Goal: Entertainment & Leisure: Consume media (video, audio)

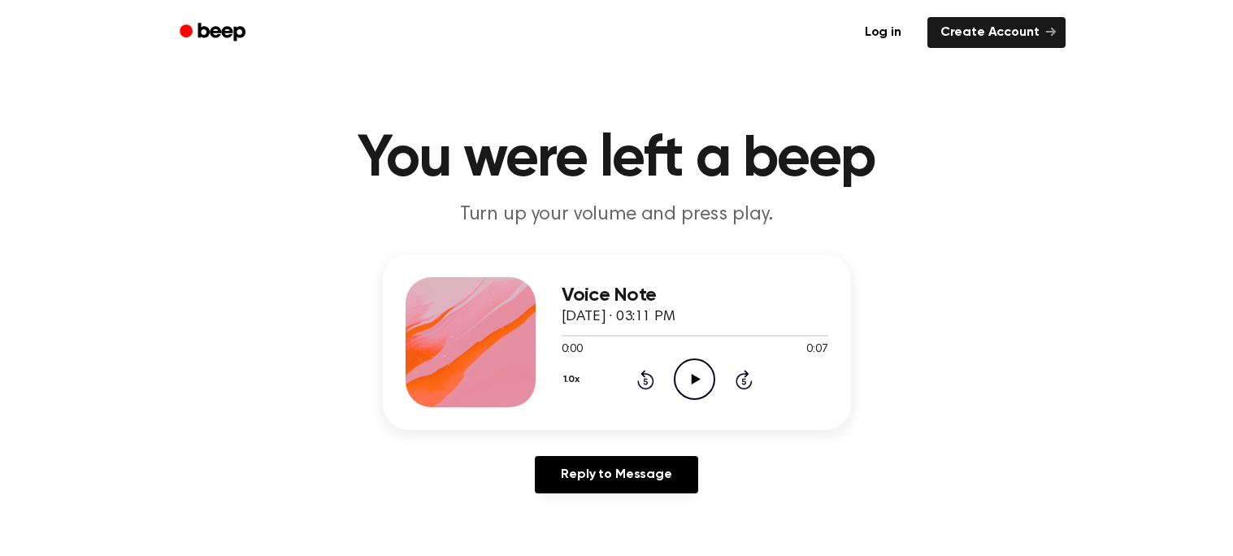
click at [680, 356] on div "0:00 0:07" at bounding box center [694, 349] width 267 height 17
click at [685, 379] on icon "Play Audio" at bounding box center [694, 378] width 41 height 41
click at [685, 379] on icon "Pause Audio" at bounding box center [694, 378] width 41 height 41
click at [685, 379] on icon "Play Audio" at bounding box center [694, 378] width 41 height 41
click at [680, 376] on icon "Play Audio" at bounding box center [694, 378] width 41 height 41
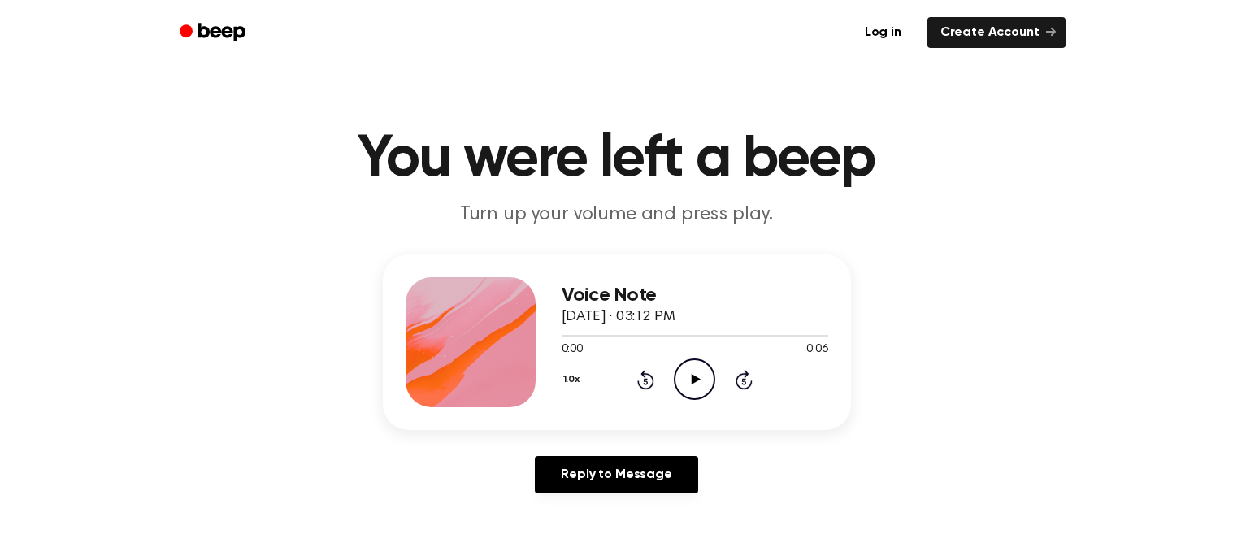
click at [686, 367] on icon "Play Audio" at bounding box center [694, 378] width 41 height 41
click at [702, 384] on icon "Play Audio" at bounding box center [694, 378] width 41 height 41
click at [674, 386] on icon "Play Audio" at bounding box center [694, 378] width 41 height 41
click at [707, 384] on icon "Play Audio" at bounding box center [694, 378] width 41 height 41
click at [687, 387] on icon "Play Audio" at bounding box center [694, 378] width 41 height 41
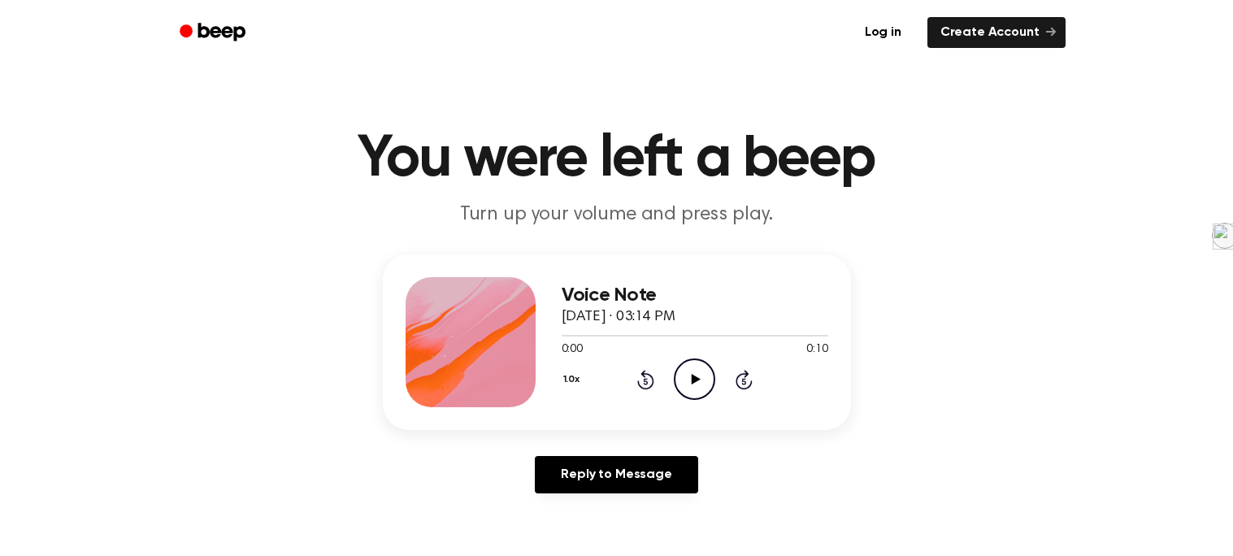
click at [696, 376] on icon at bounding box center [695, 379] width 9 height 11
click at [696, 364] on icon "Play Audio" at bounding box center [694, 378] width 41 height 41
click at [691, 378] on icon "Play Audio" at bounding box center [694, 378] width 41 height 41
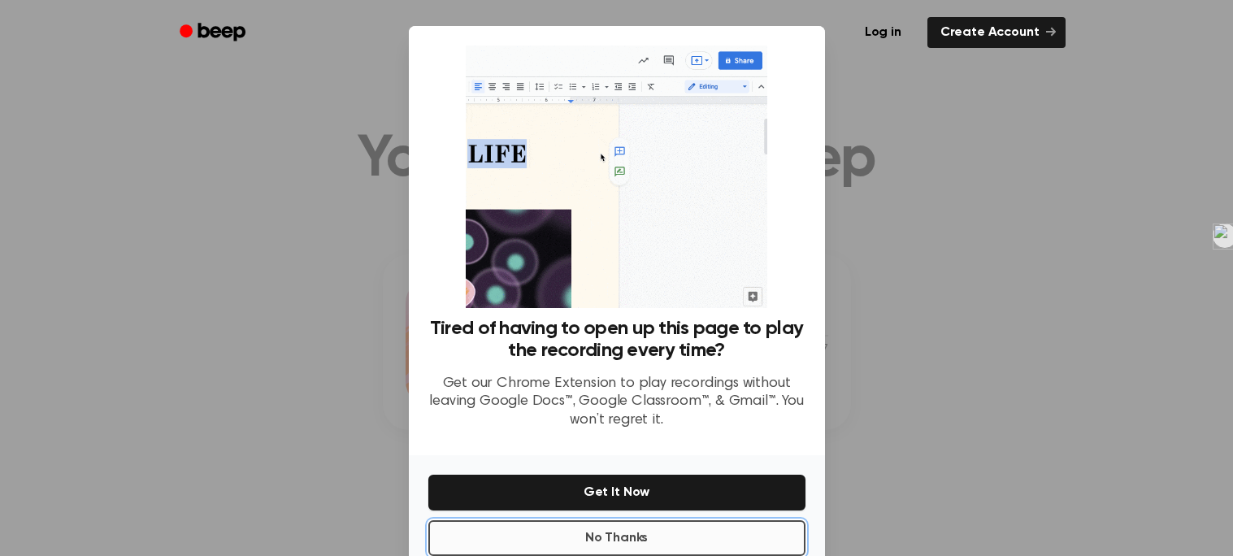
click at [665, 535] on button "No Thanks" at bounding box center [616, 538] width 377 height 36
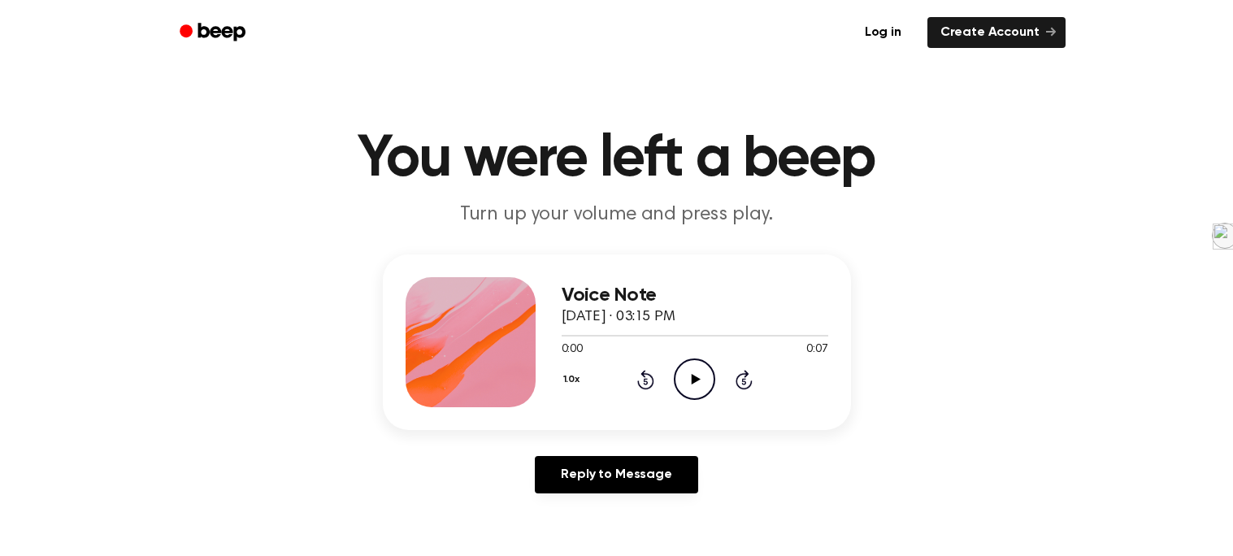
click at [692, 362] on icon "Play Audio" at bounding box center [694, 378] width 41 height 41
click at [698, 371] on icon "Play Audio" at bounding box center [694, 378] width 41 height 41
click at [690, 380] on icon "Play Audio" at bounding box center [694, 378] width 41 height 41
click at [689, 384] on icon "Play Audio" at bounding box center [694, 378] width 41 height 41
click at [677, 382] on icon "Play Audio" at bounding box center [694, 378] width 41 height 41
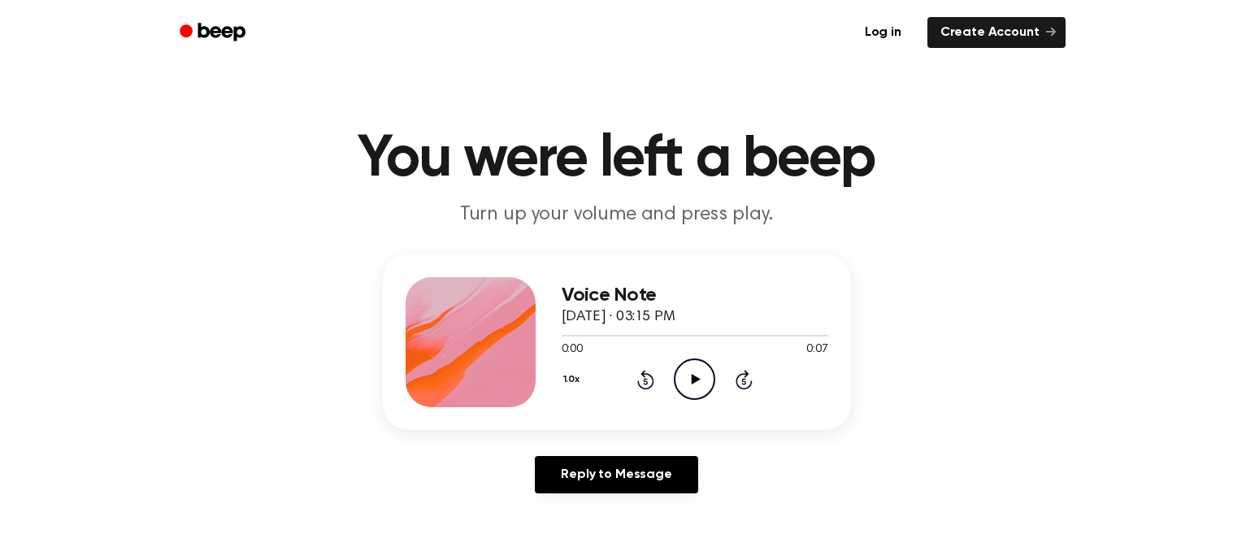
click at [678, 369] on icon "Play Audio" at bounding box center [694, 378] width 41 height 41
click at [690, 374] on icon "Play Audio" at bounding box center [694, 378] width 41 height 41
click at [699, 390] on icon "Play Audio" at bounding box center [694, 378] width 41 height 41
click at [683, 382] on icon "Play Audio" at bounding box center [694, 378] width 41 height 41
click at [686, 372] on icon "Play Audio" at bounding box center [694, 378] width 41 height 41
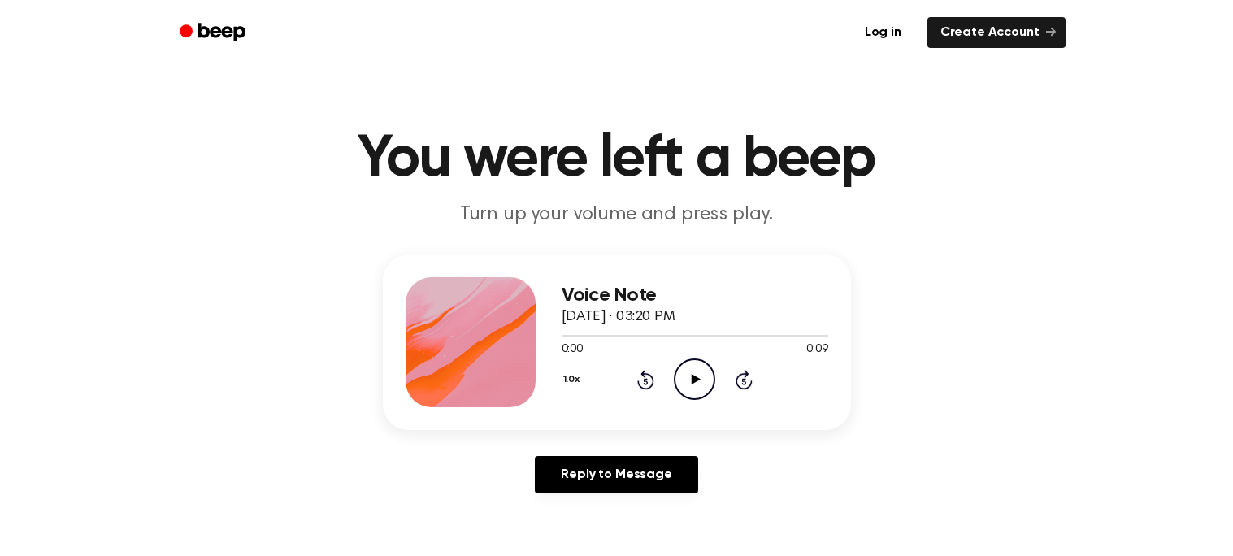
click at [678, 367] on circle at bounding box center [694, 379] width 40 height 40
click at [679, 380] on icon "Play Audio" at bounding box center [694, 378] width 41 height 41
click at [681, 385] on icon "Play Audio" at bounding box center [694, 378] width 41 height 41
click at [682, 371] on icon "Play Audio" at bounding box center [694, 378] width 41 height 41
click at [687, 370] on icon "Play Audio" at bounding box center [694, 378] width 41 height 41
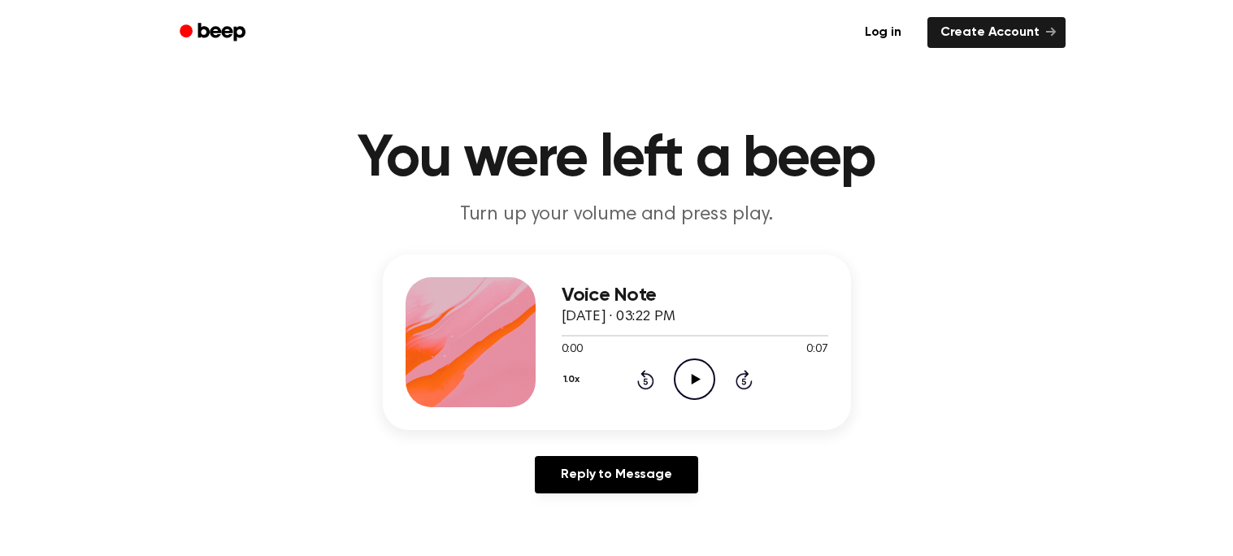
click at [689, 381] on icon "Play Audio" at bounding box center [694, 378] width 41 height 41
click at [683, 366] on icon "Play Audio" at bounding box center [694, 378] width 41 height 41
